Goal: Transaction & Acquisition: Purchase product/service

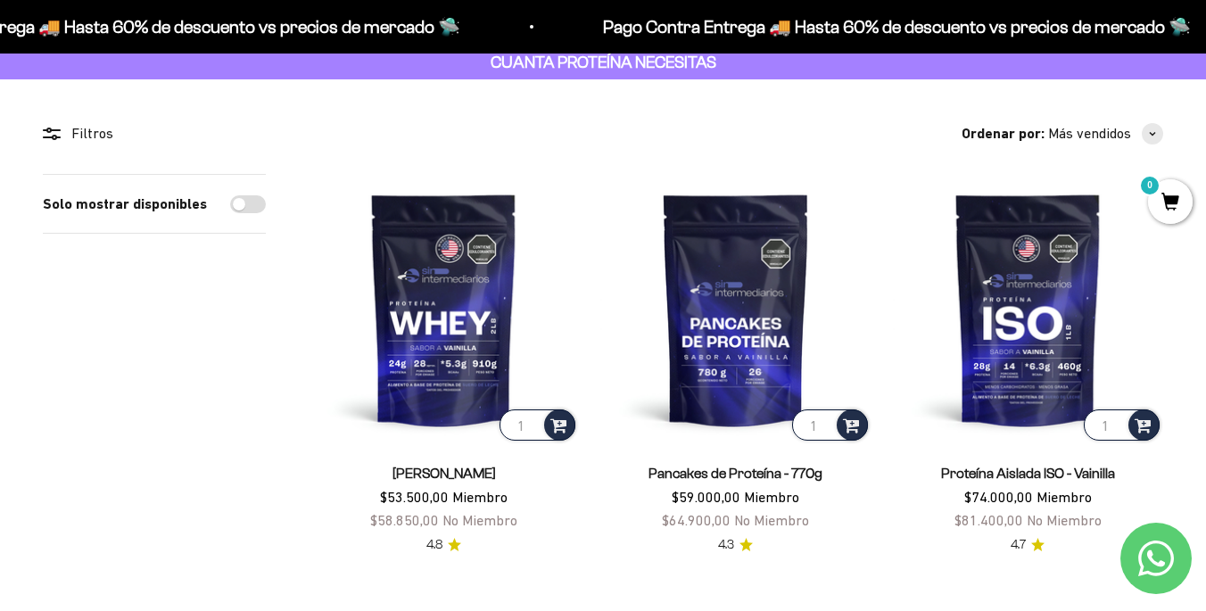
scroll to position [108, 0]
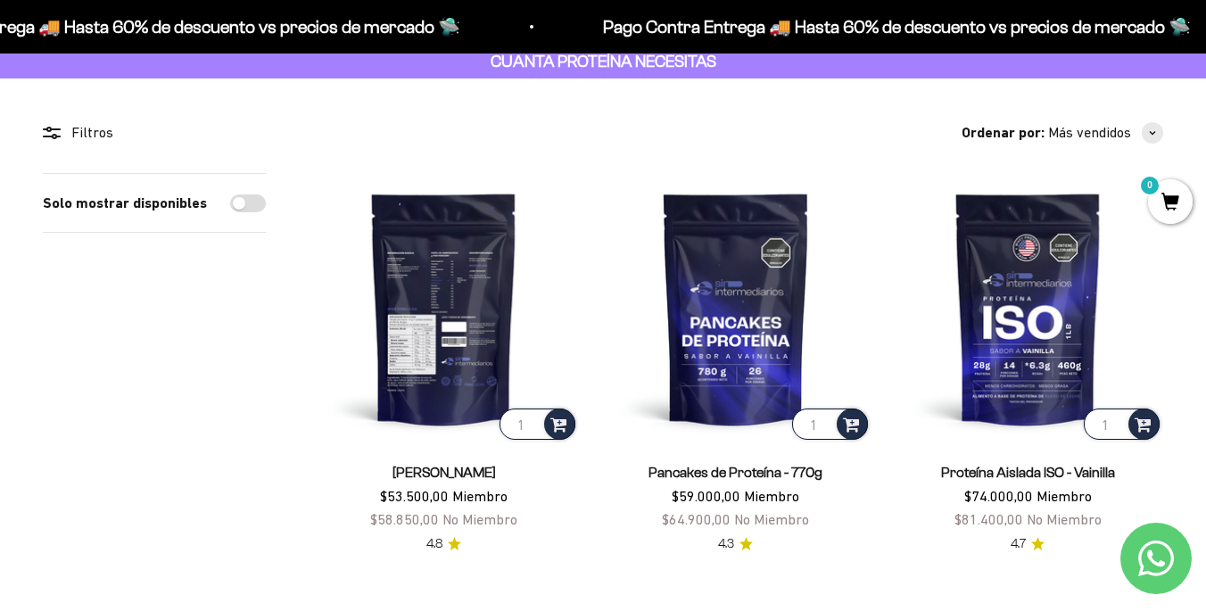
click at [441, 349] on img at bounding box center [444, 308] width 270 height 270
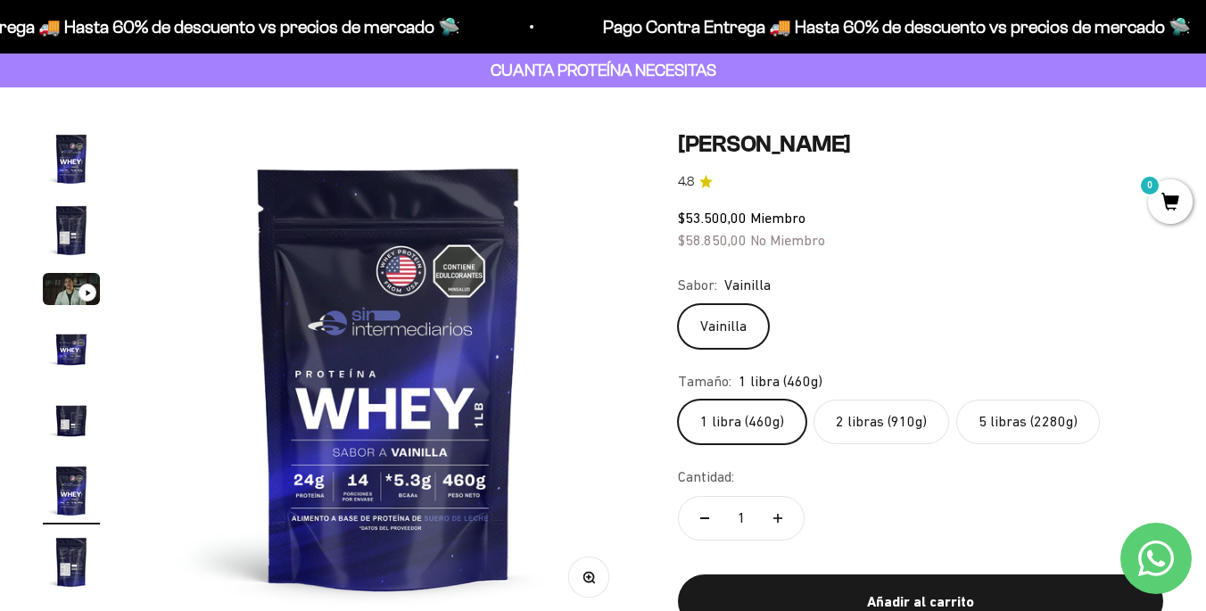
scroll to position [103, 0]
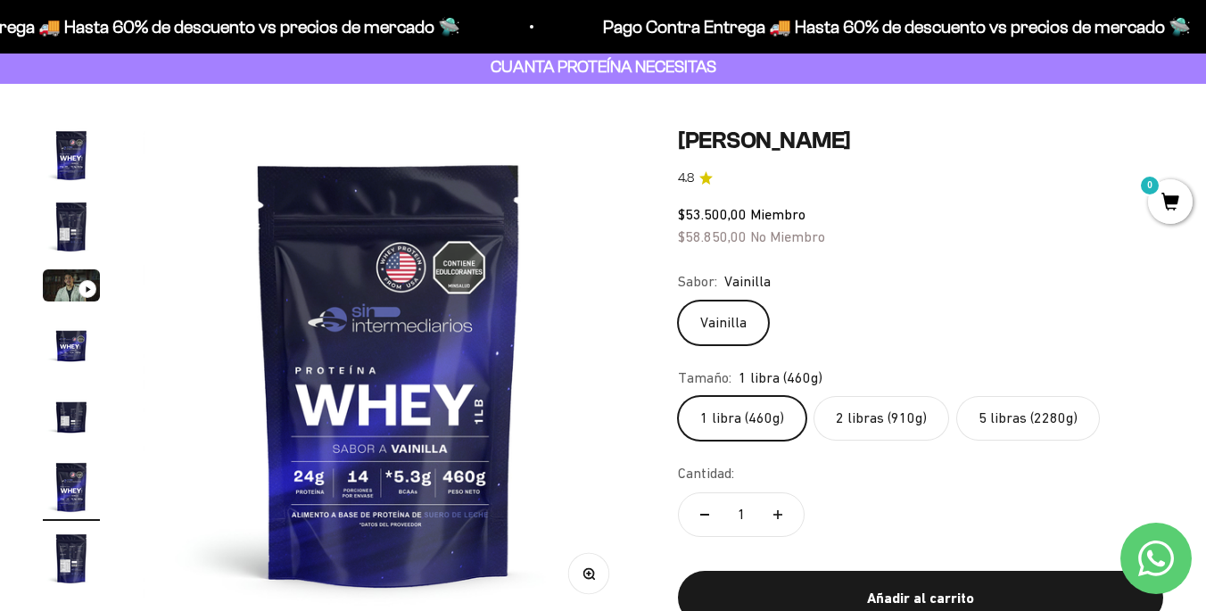
click at [1021, 431] on label "5 libras (2280g)" at bounding box center [1028, 418] width 144 height 45
click at [678, 396] on input "5 libras (2280g)" at bounding box center [677, 395] width 1 height 1
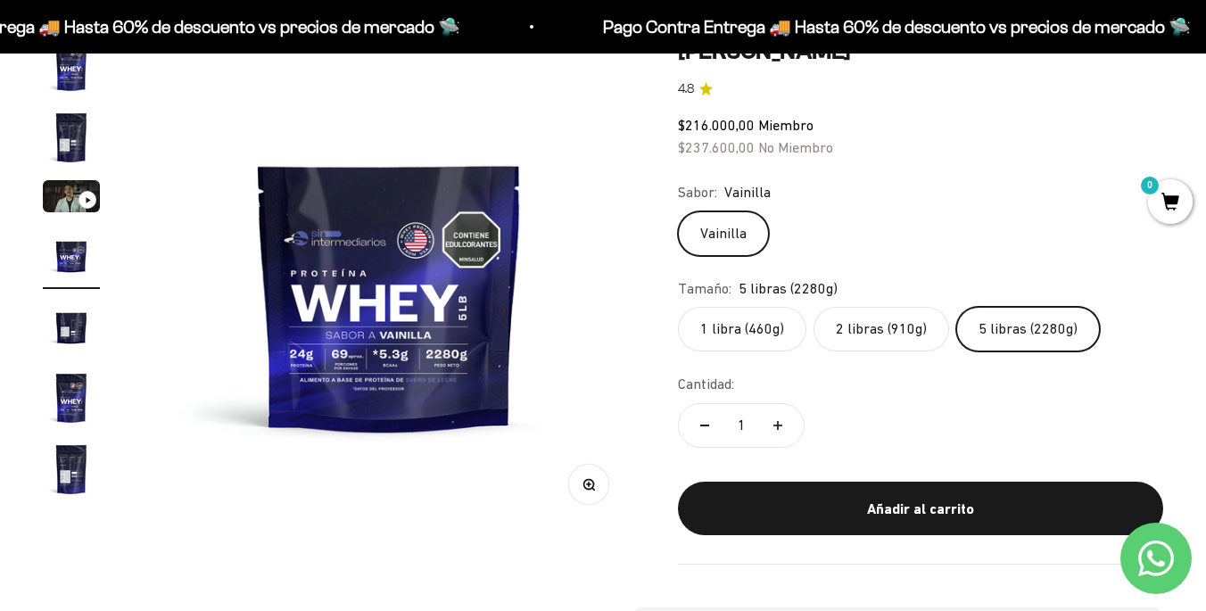
scroll to position [194, 0]
